Goal: Find specific page/section: Find specific page/section

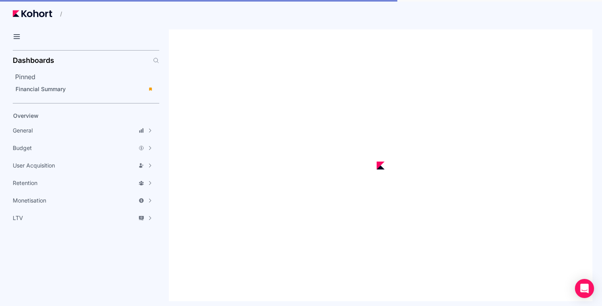
click at [218, 54] on div at bounding box center [381, 165] width 424 height 272
click at [79, 91] on div "Financial Summary" at bounding box center [79, 89] width 127 height 8
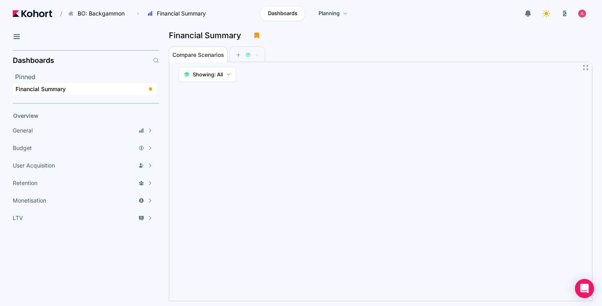
click at [2, 67] on aside "Dashboards Pinned Financial Summary Overview General Accuracy Metrics Analytics…" at bounding box center [79, 176] width 159 height 259
click at [36, 76] on h2 "Pinned" at bounding box center [87, 77] width 144 height 10
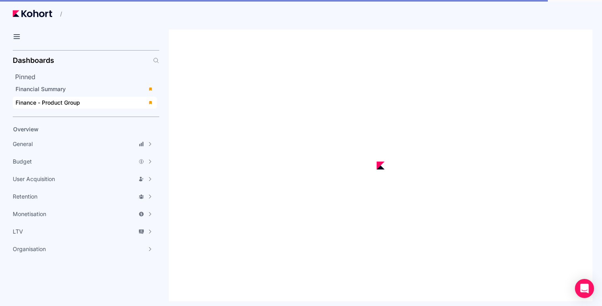
click at [68, 106] on div "Finance - Product Group" at bounding box center [79, 103] width 127 height 8
